Goal: Navigation & Orientation: Find specific page/section

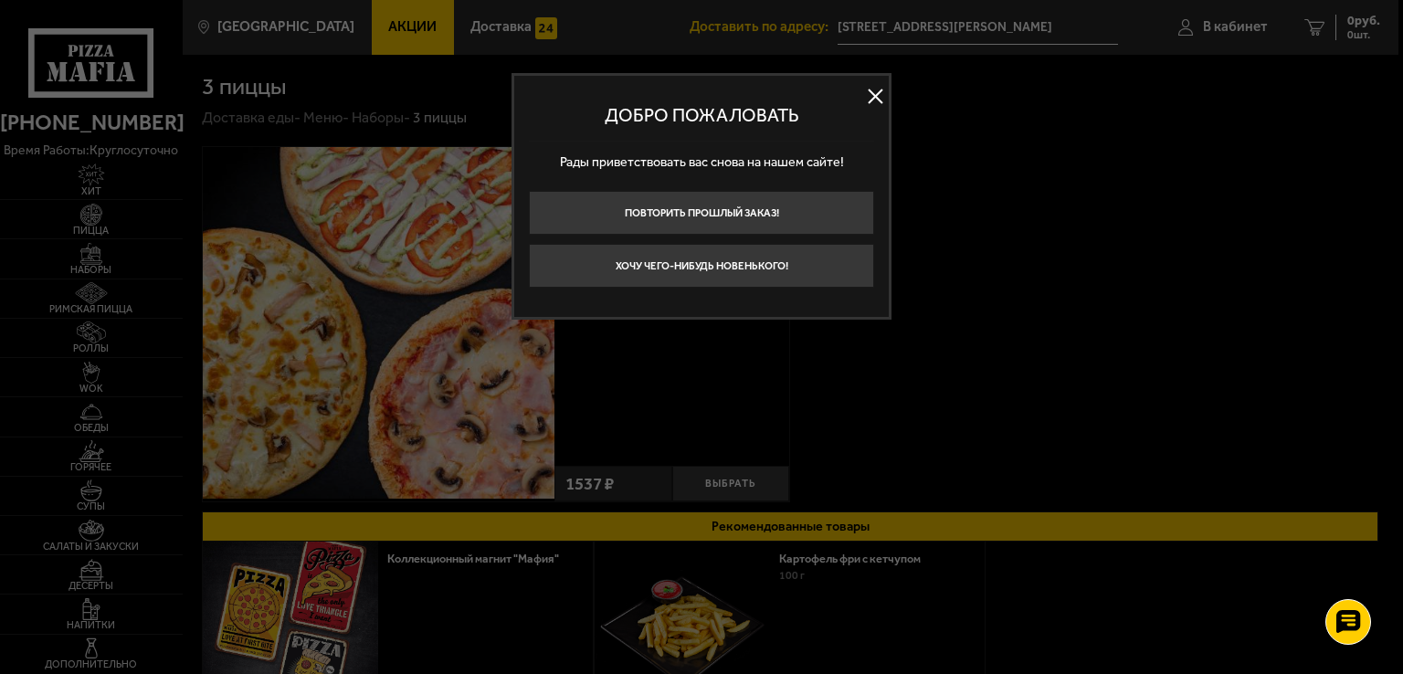
click at [876, 105] on button at bounding box center [875, 96] width 27 height 27
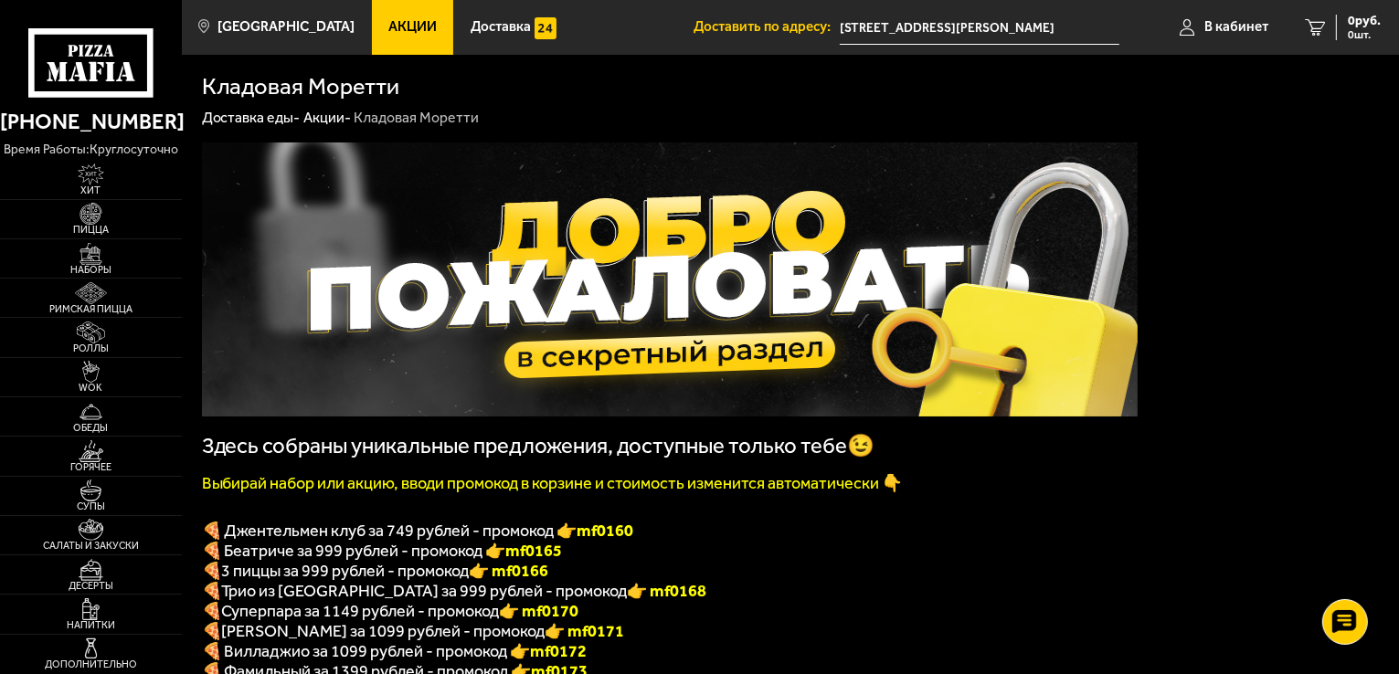
scroll to position [91, 0]
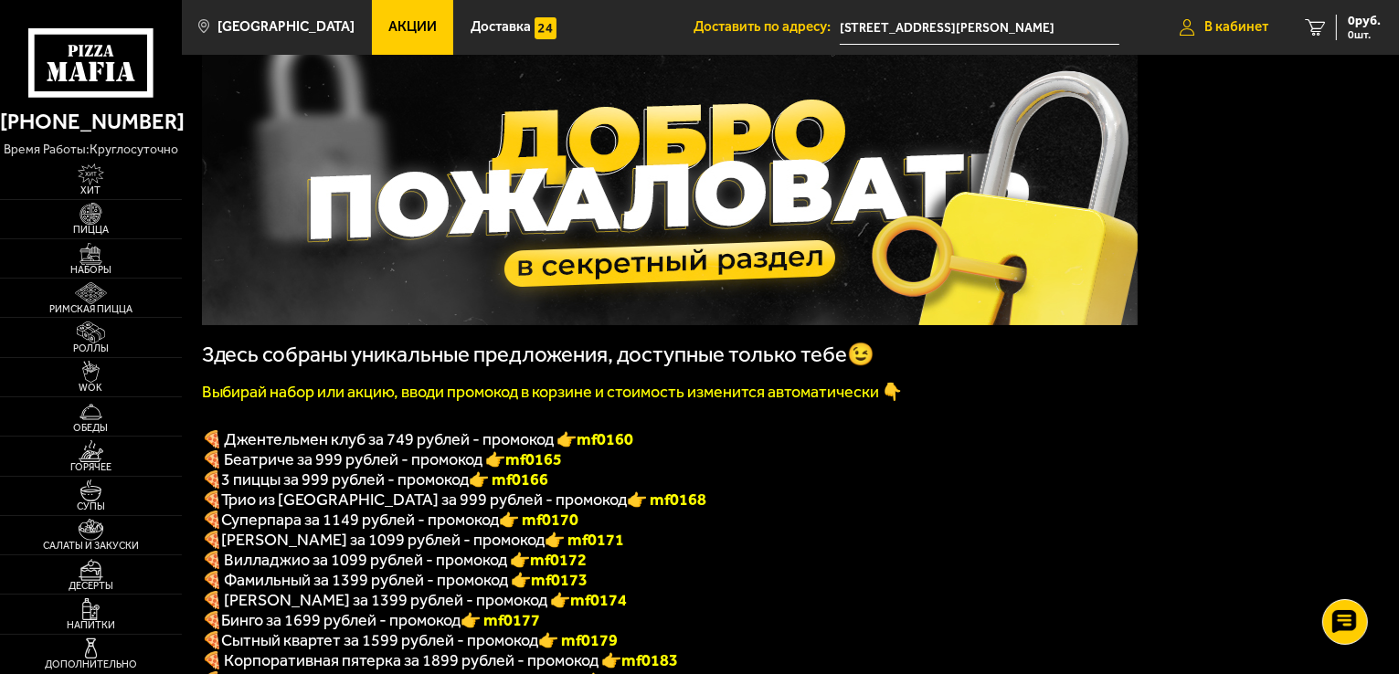
click at [1239, 31] on span "В кабинет" at bounding box center [1236, 27] width 64 height 14
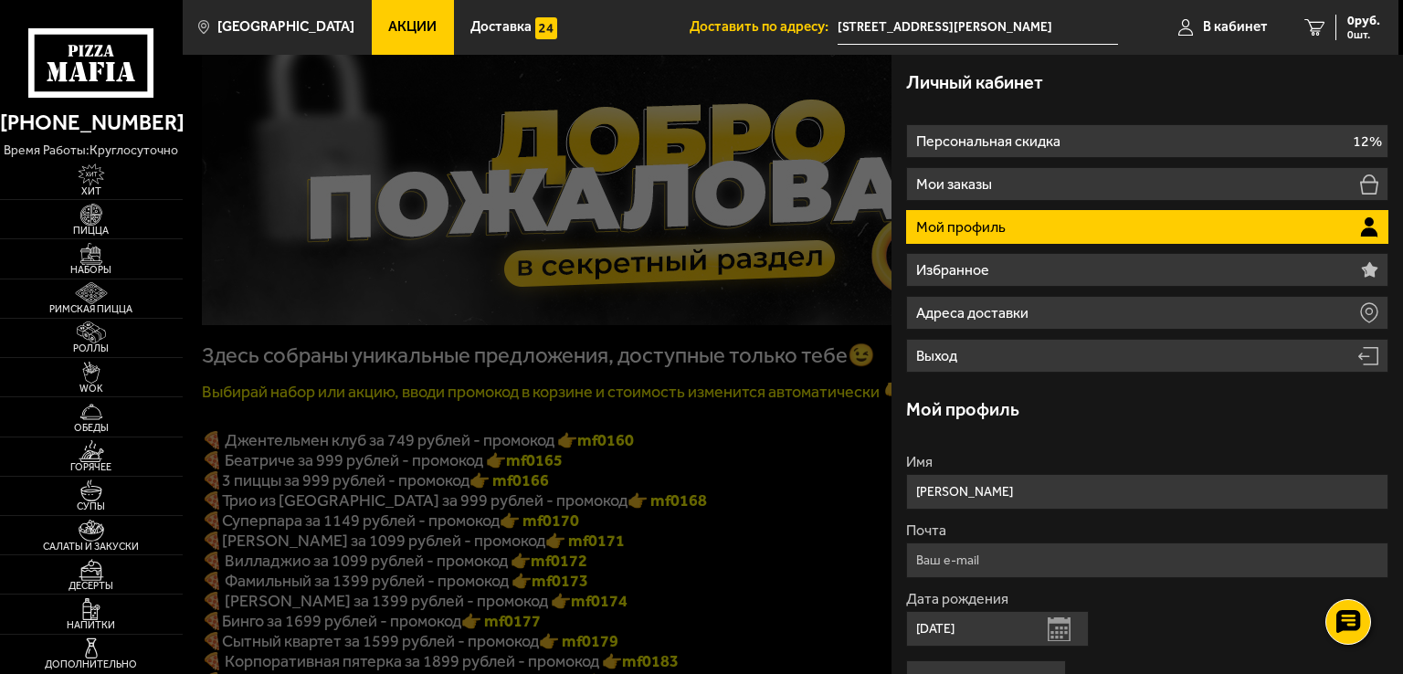
click at [753, 450] on div at bounding box center [884, 392] width 1403 height 674
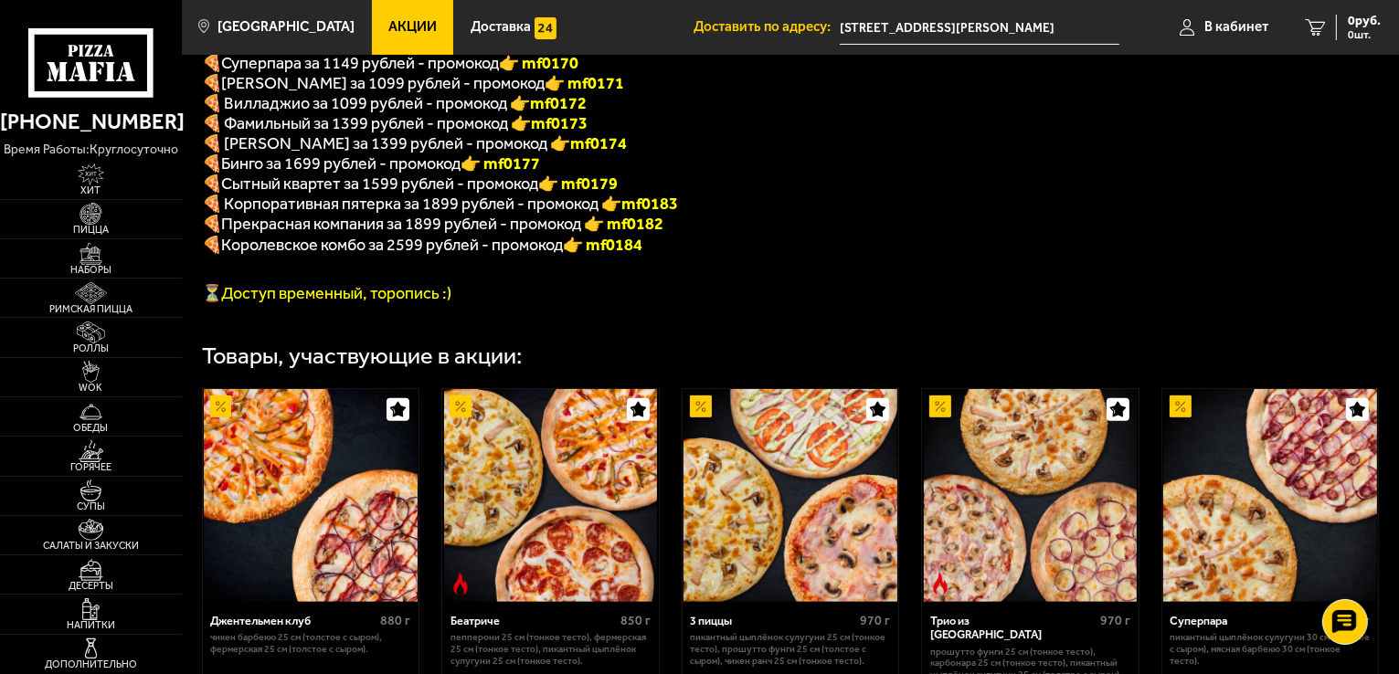
scroll to position [640, 0]
